Goal: Task Accomplishment & Management: Use online tool/utility

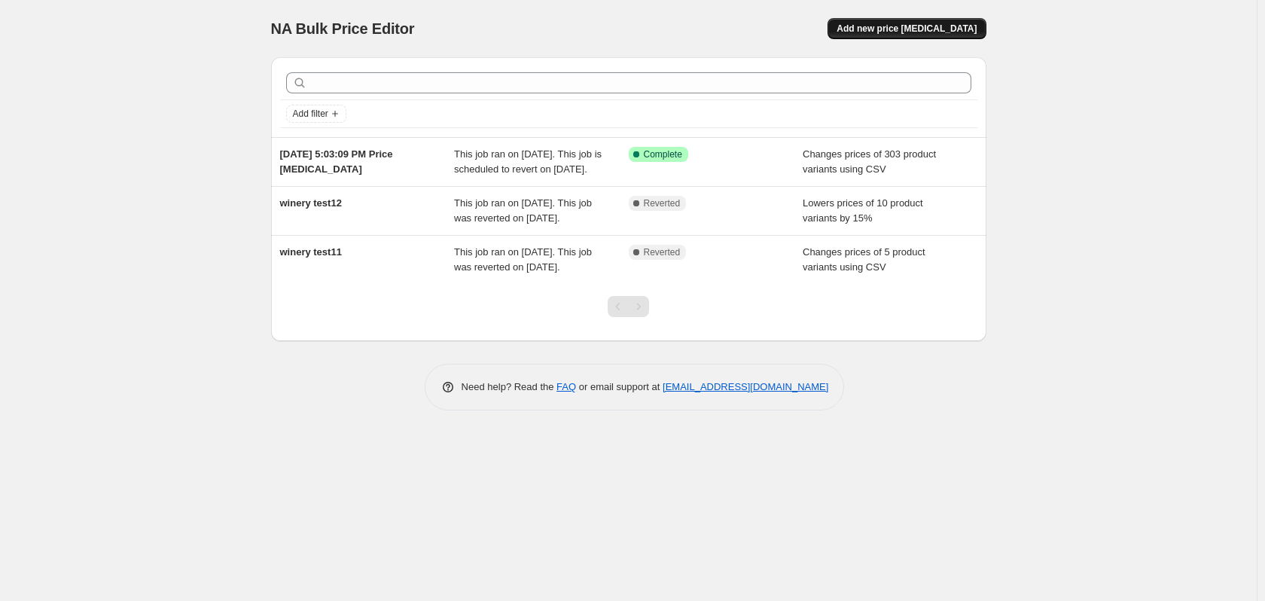
click at [951, 26] on span "Add new price [MEDICAL_DATA]" at bounding box center [907, 29] width 140 height 12
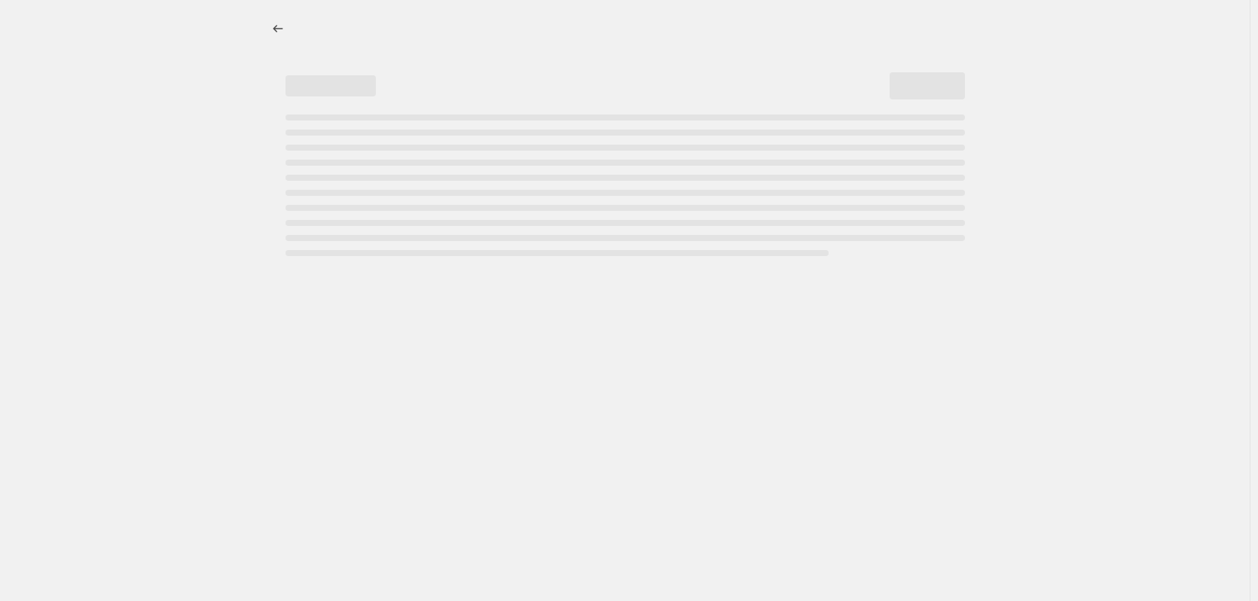
select select "percentage"
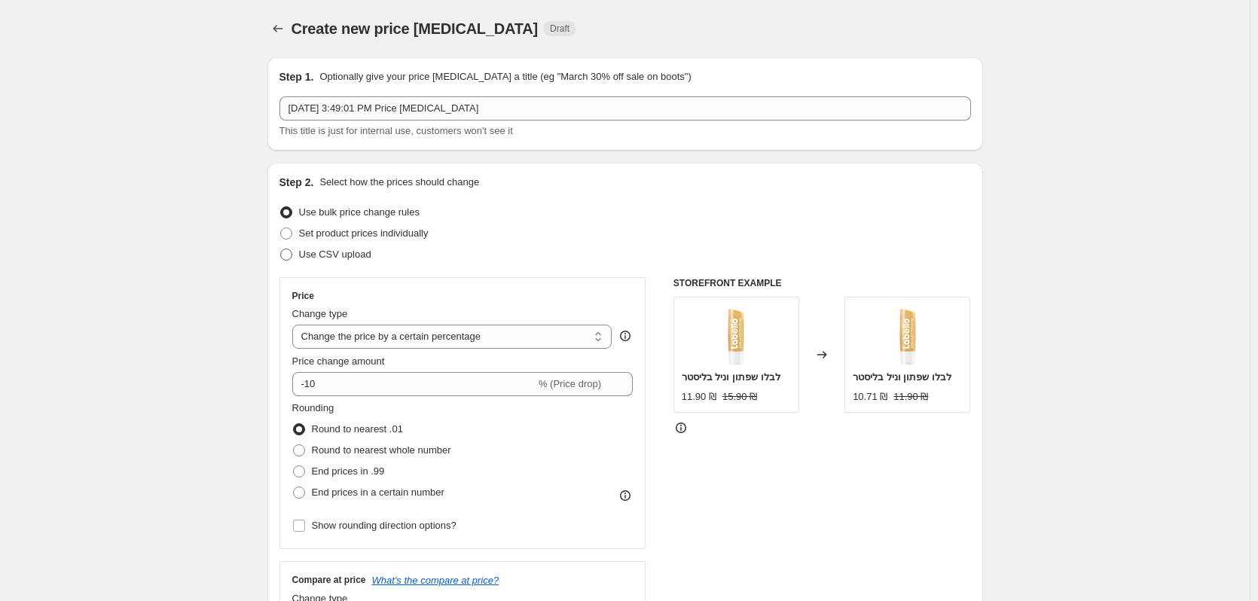
click at [337, 258] on span "Use CSV upload" at bounding box center [335, 254] width 72 height 11
click at [281, 249] on input "Use CSV upload" at bounding box center [280, 249] width 1 height 1
radio input "true"
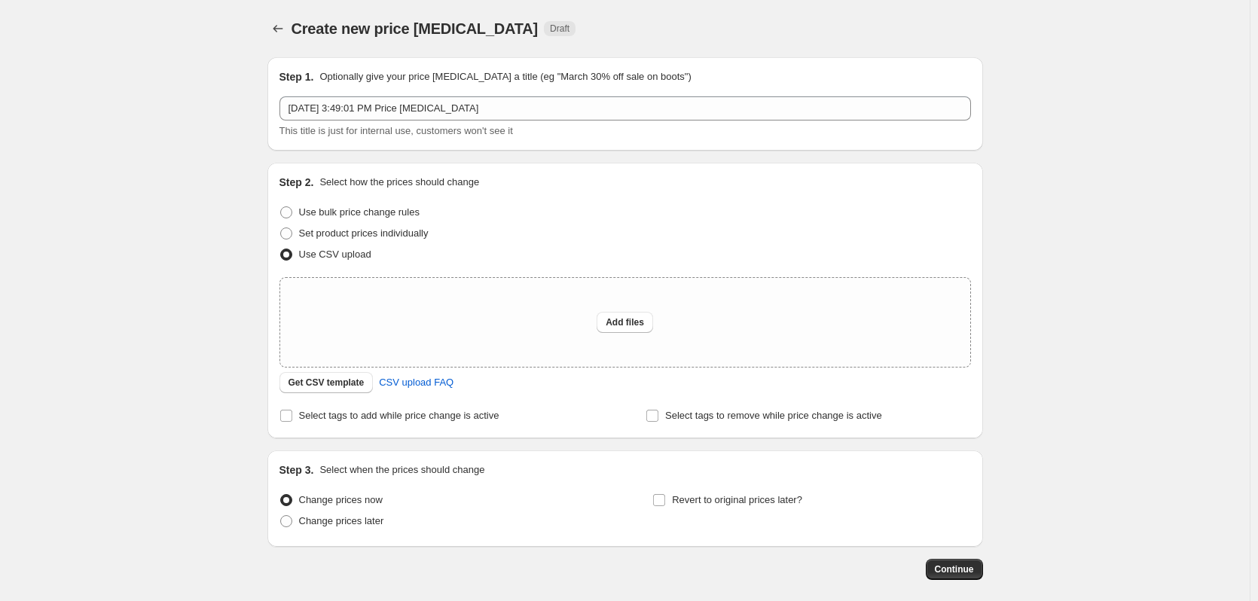
scroll to position [71, 0]
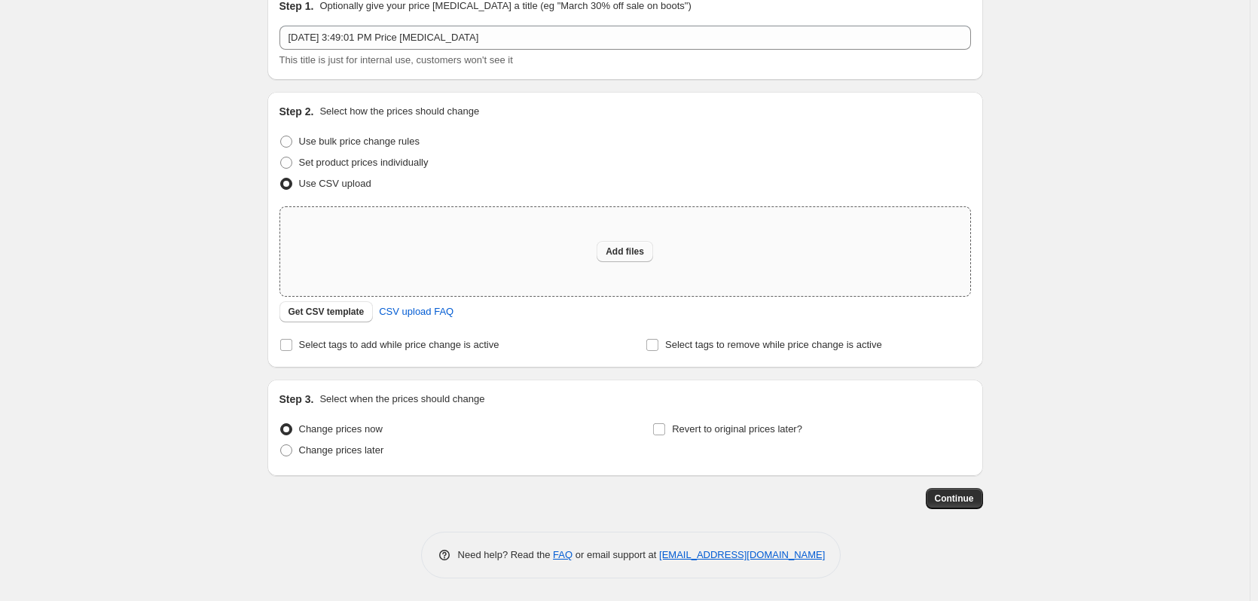
click at [625, 249] on span "Add files" at bounding box center [625, 252] width 38 height 12
type input "C:\fakepath\טעינה בימבה 9.9.csv"
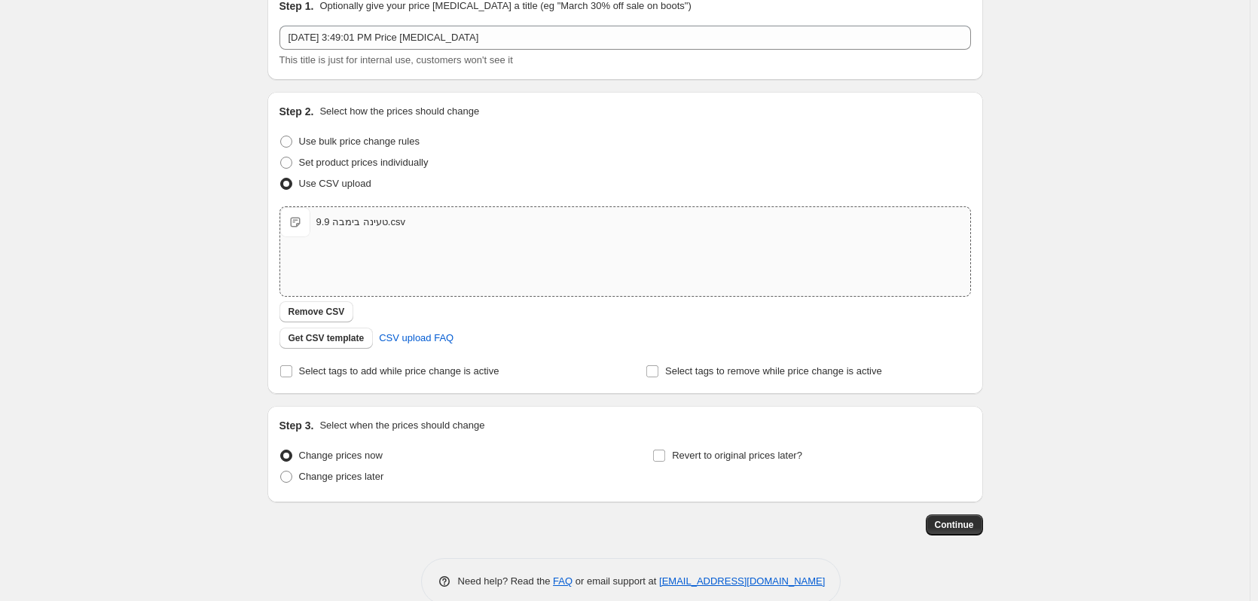
scroll to position [97, 0]
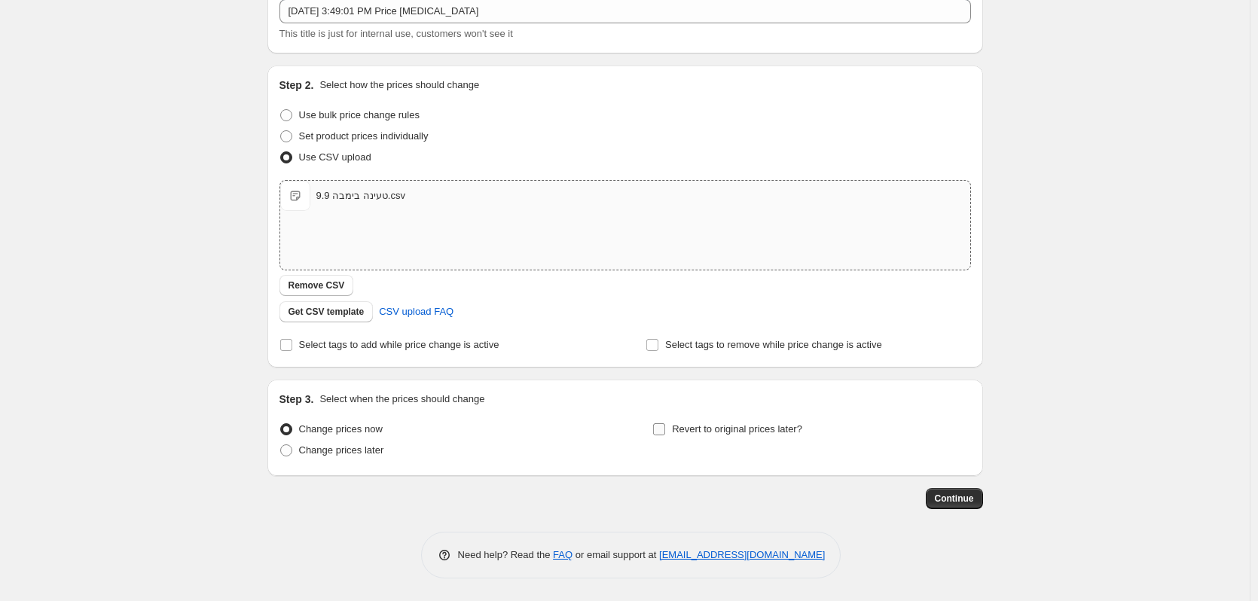
click at [662, 431] on input "Revert to original prices later?" at bounding box center [659, 429] width 12 height 12
checkbox input "true"
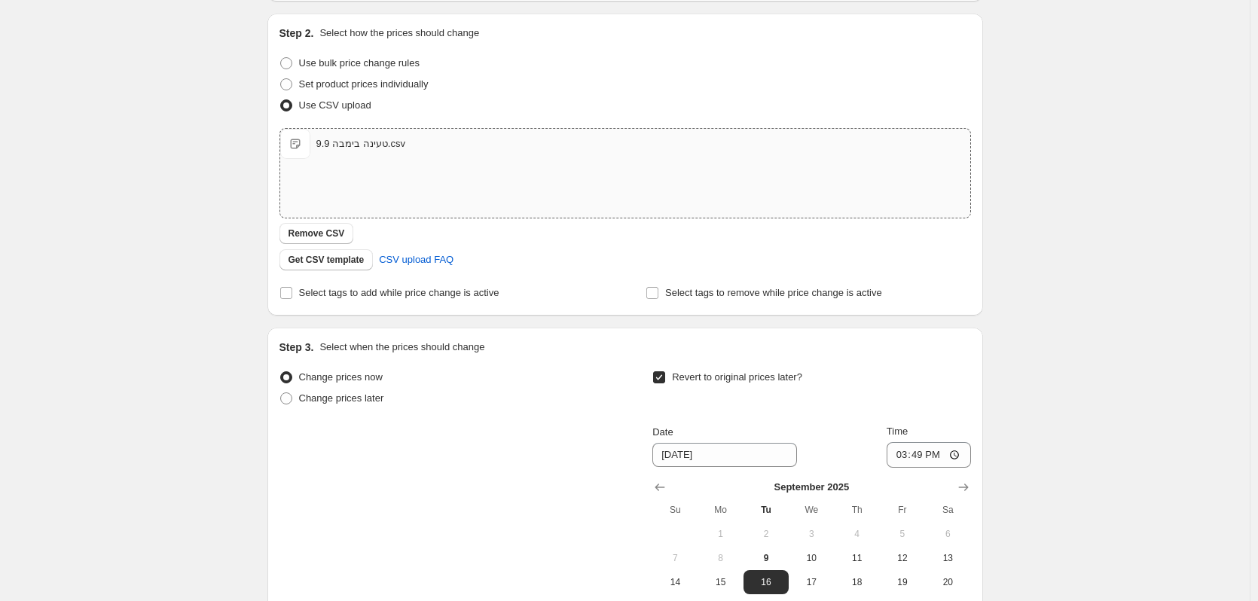
scroll to position [355, 0]
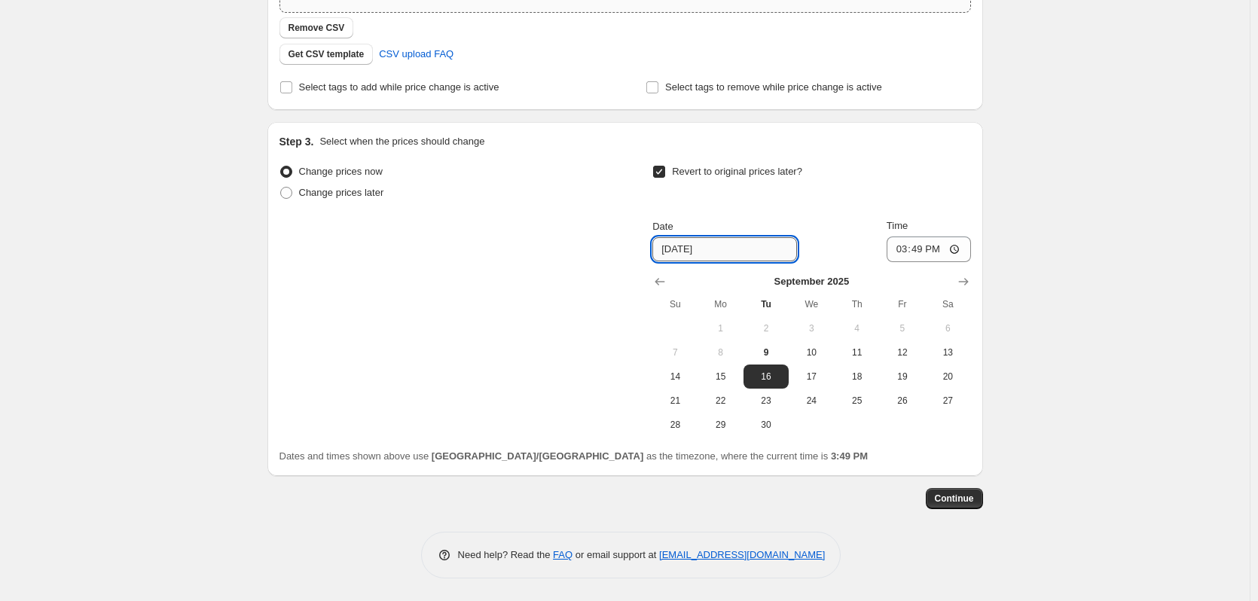
click at [731, 243] on input "9/16/2025" at bounding box center [724, 249] width 145 height 24
click at [967, 282] on icon "Show next month, October 2025" at bounding box center [963, 282] width 10 height 8
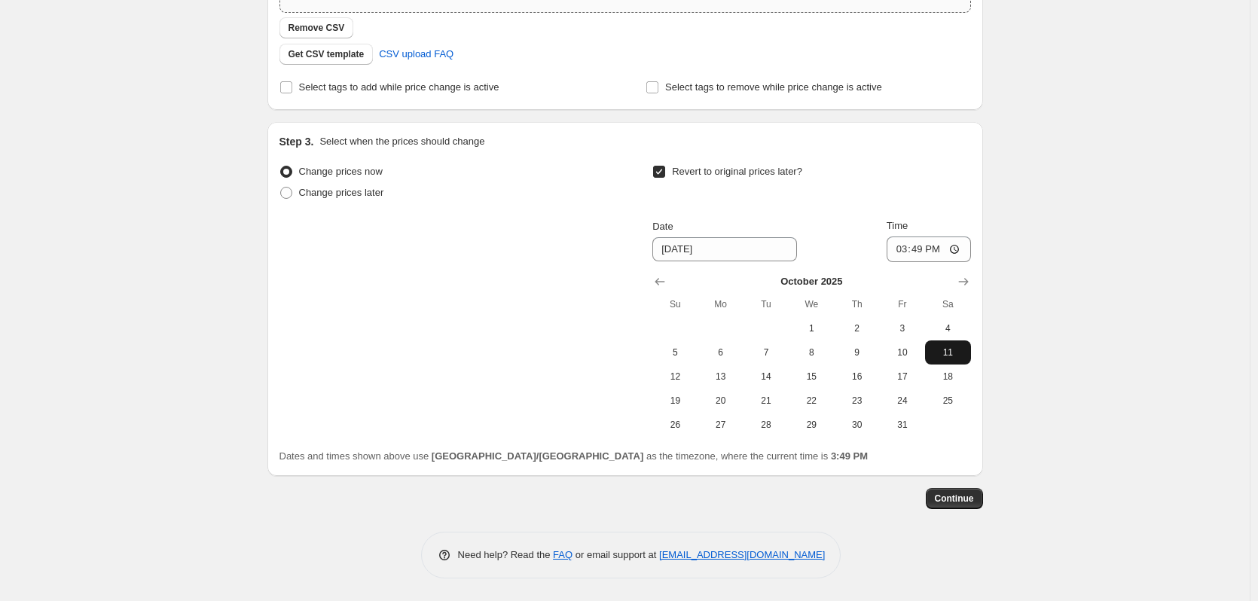
click at [960, 354] on span "11" at bounding box center [947, 352] width 33 height 12
type input "10/11/2025"
click at [941, 249] on input "15:49" at bounding box center [928, 249] width 84 height 26
click at [940, 249] on input "15:49" at bounding box center [928, 249] width 84 height 26
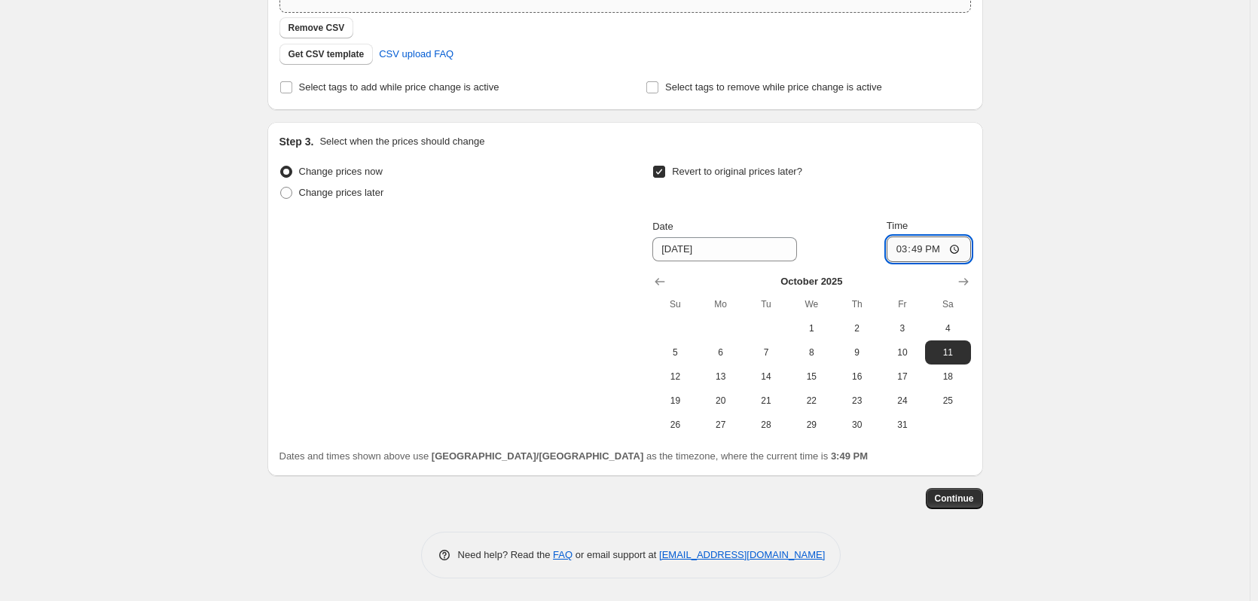
click at [932, 250] on input "15:49" at bounding box center [928, 249] width 84 height 26
click at [926, 253] on input "15:49" at bounding box center [928, 249] width 84 height 26
type input "23:59"
click at [1027, 291] on div "Create new price change job. This page is ready Create new price change job Dra…" at bounding box center [624, 123] width 1249 height 956
click at [969, 493] on span "Continue" at bounding box center [954, 499] width 39 height 12
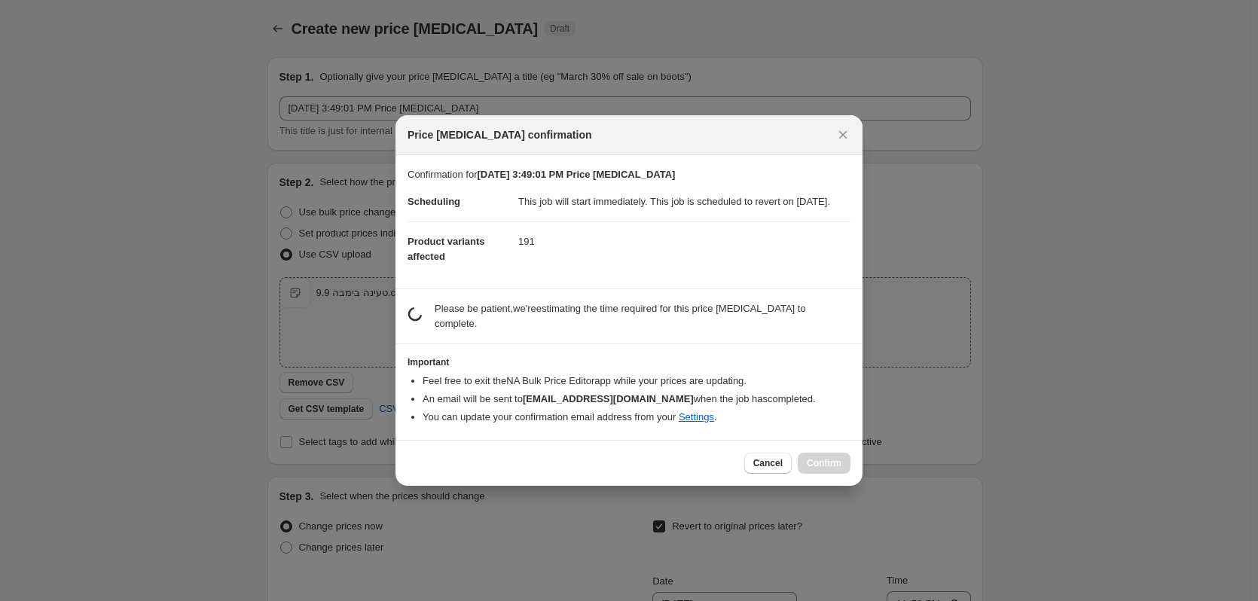
scroll to position [0, 0]
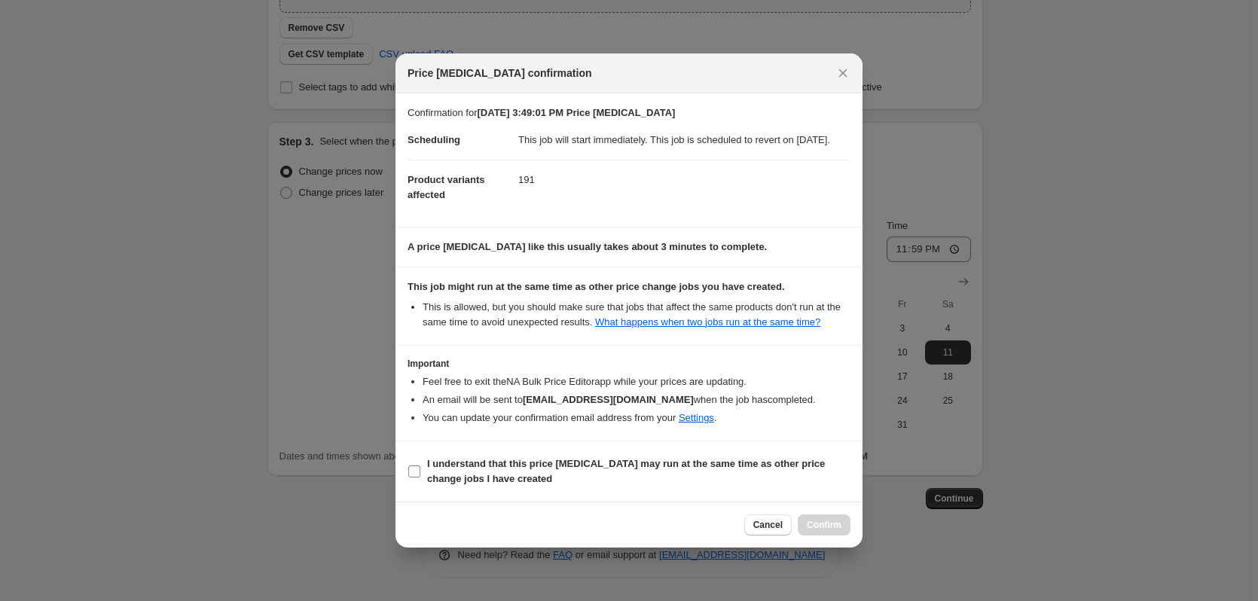
click at [435, 484] on b "I understand that this price change job may run at the same time as other price…" at bounding box center [626, 471] width 398 height 26
click at [420, 478] on input "I understand that this price change job may run at the same time as other price…" at bounding box center [414, 471] width 12 height 12
checkbox input "true"
click at [830, 531] on span "Confirm" at bounding box center [824, 525] width 35 height 12
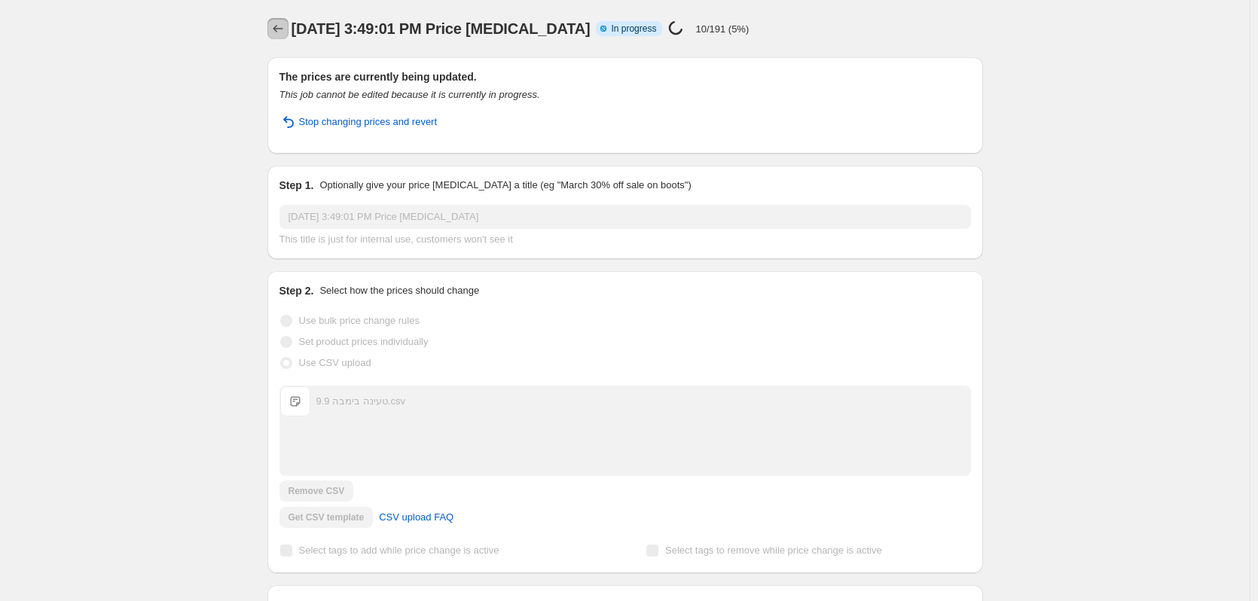
click at [280, 36] on button "Price change jobs" at bounding box center [277, 28] width 21 height 21
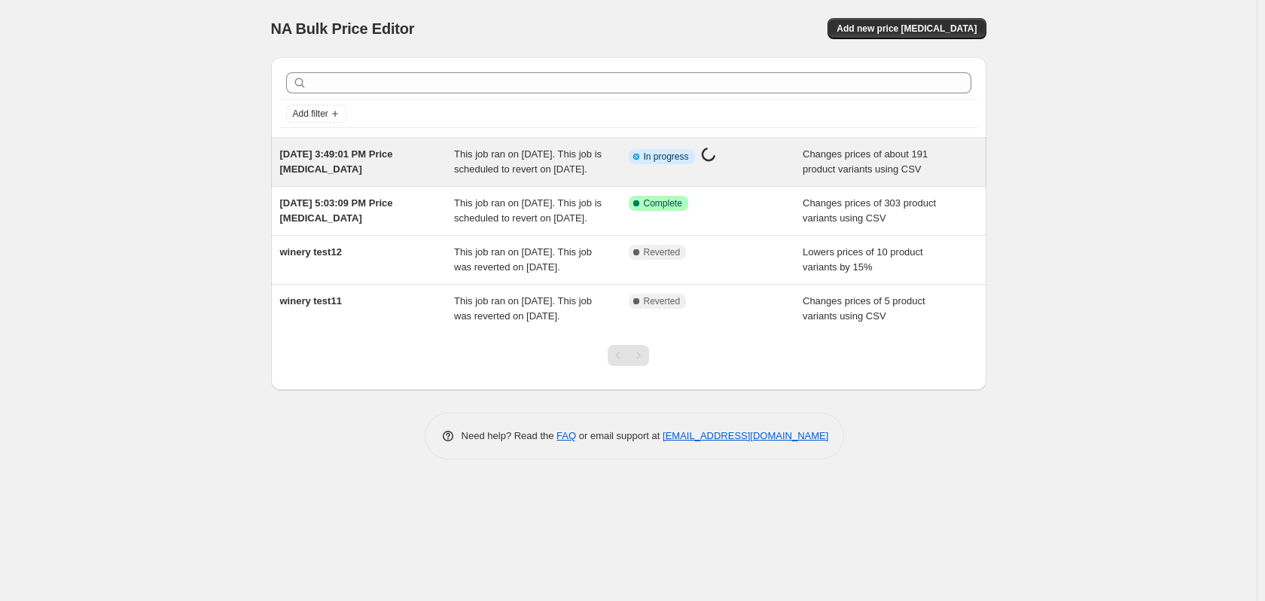
click at [566, 164] on span "This job ran on [DATE]. This job is scheduled to revert on [DATE]." at bounding box center [528, 161] width 148 height 26
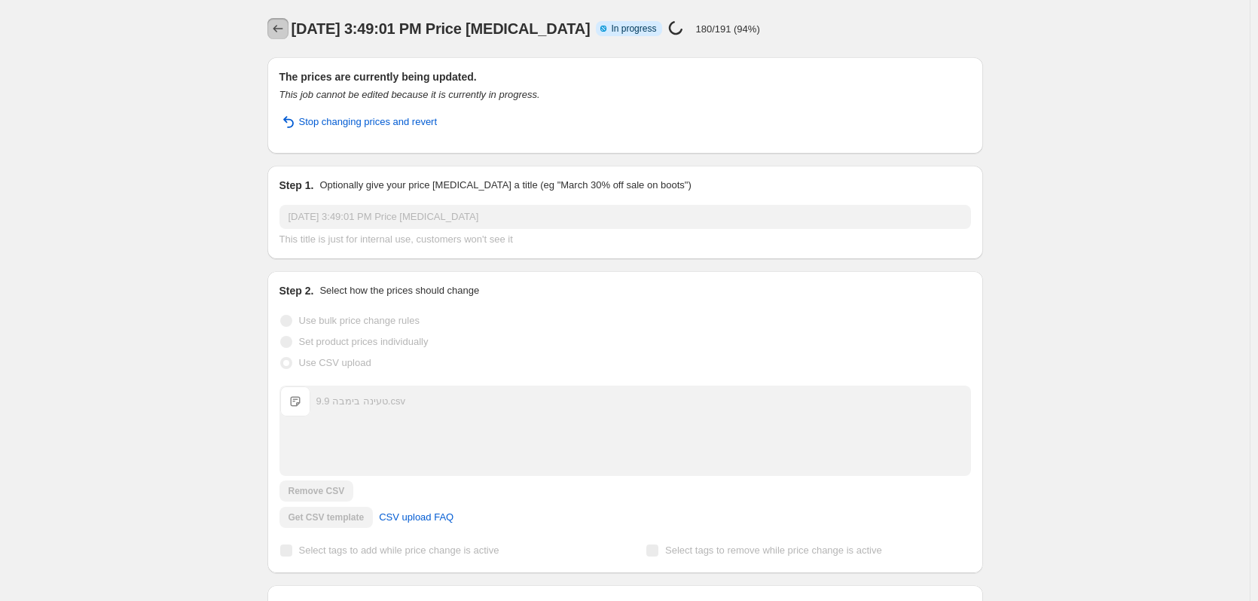
click at [285, 30] on icon "Price change jobs" at bounding box center [277, 28] width 15 height 15
